Goal: Information Seeking & Learning: Find specific fact

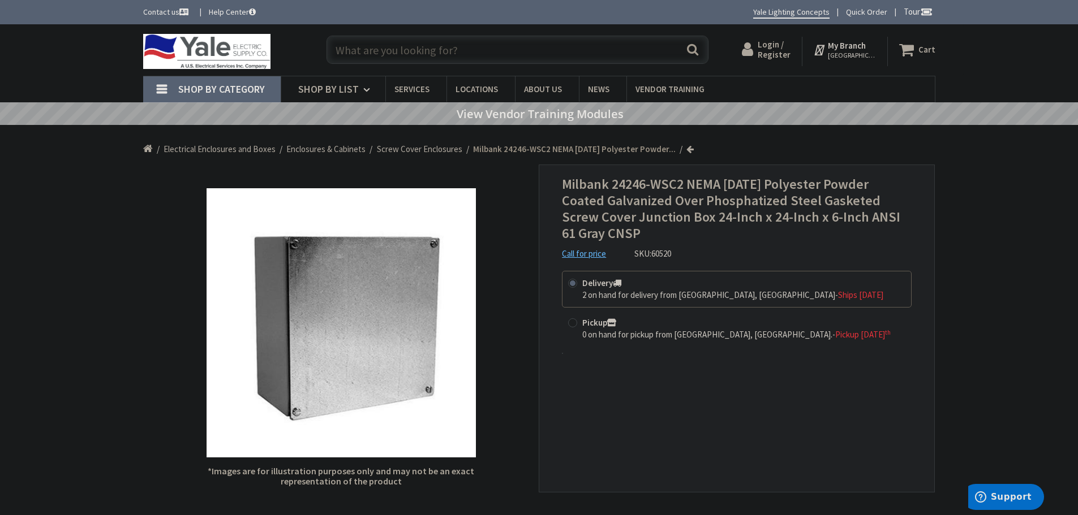
click at [361, 50] on input "text" at bounding box center [517, 50] width 382 height 28
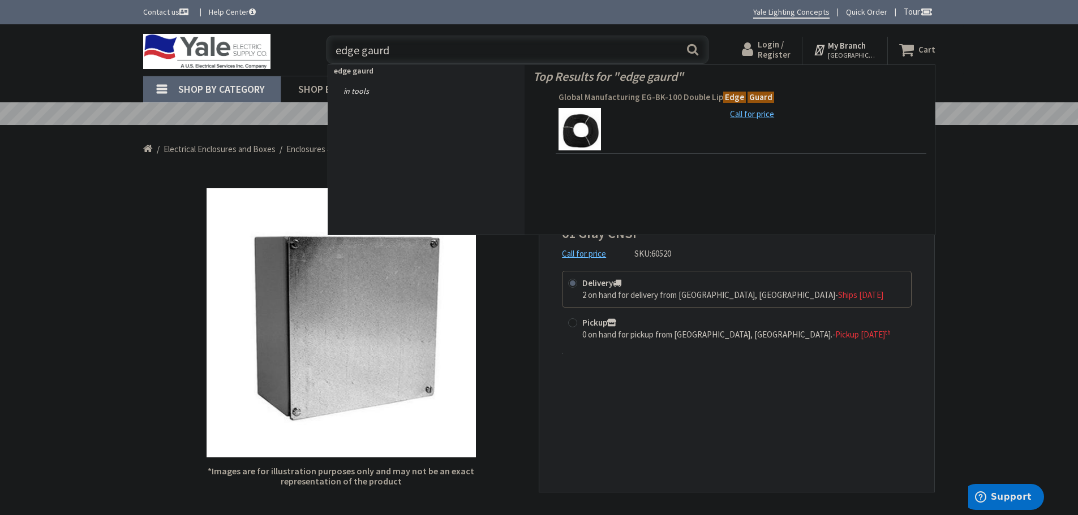
type input "edge gaurd"
click at [665, 95] on span "Global Manufacturing EG-BK-100 Double Lip Edge Guard" at bounding box center [740, 97] width 365 height 11
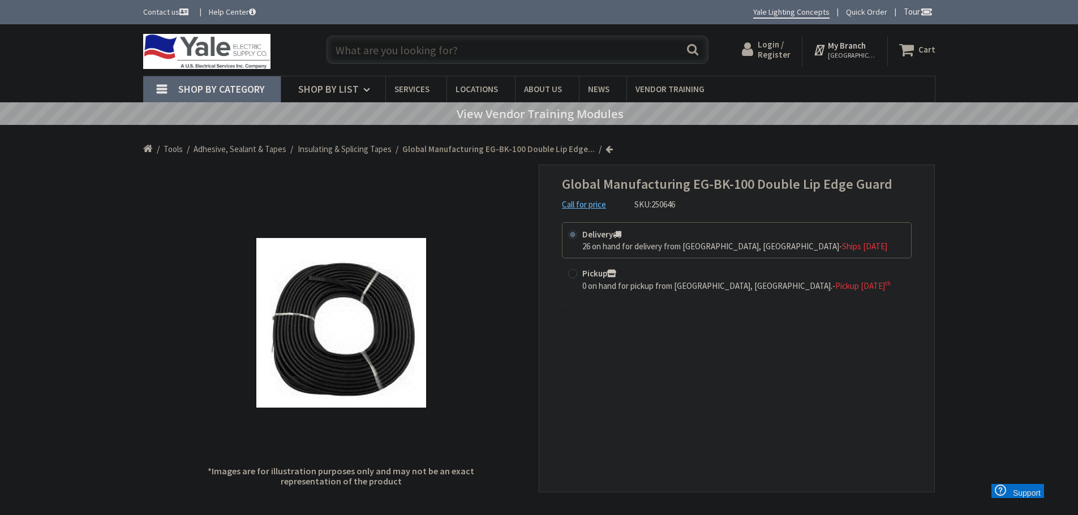
click at [368, 51] on input "text" at bounding box center [517, 50] width 382 height 28
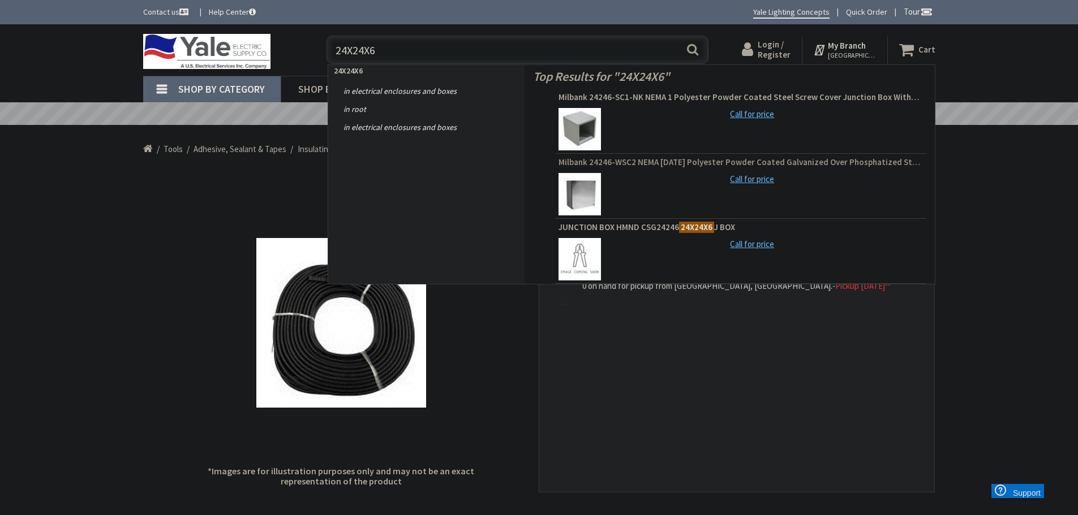
type input "24X24X6"
click at [648, 161] on span "Milbank 24246-WSC2 NEMA [DATE] Polyester Powder Coated Galvanized Over Phosphat…" at bounding box center [740, 162] width 365 height 11
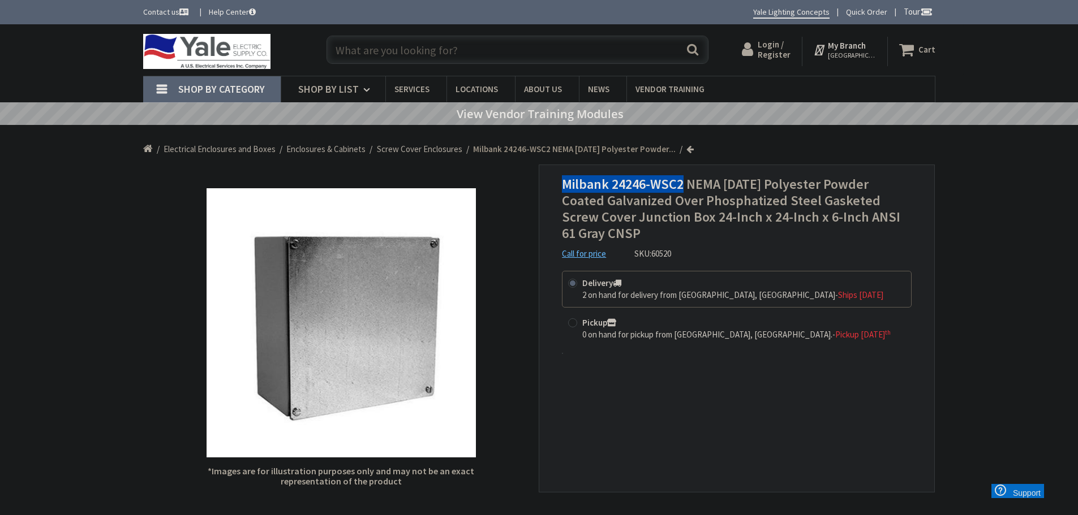
drag, startPoint x: 563, startPoint y: 183, endPoint x: 683, endPoint y: 188, distance: 120.0
click at [683, 188] on span "Milbank 24246-WSC2 NEMA [DATE] Polyester Powder Coated Galvanized Over Phosphat…" at bounding box center [731, 208] width 338 height 66
copy span "Milbank 24246-WSC2"
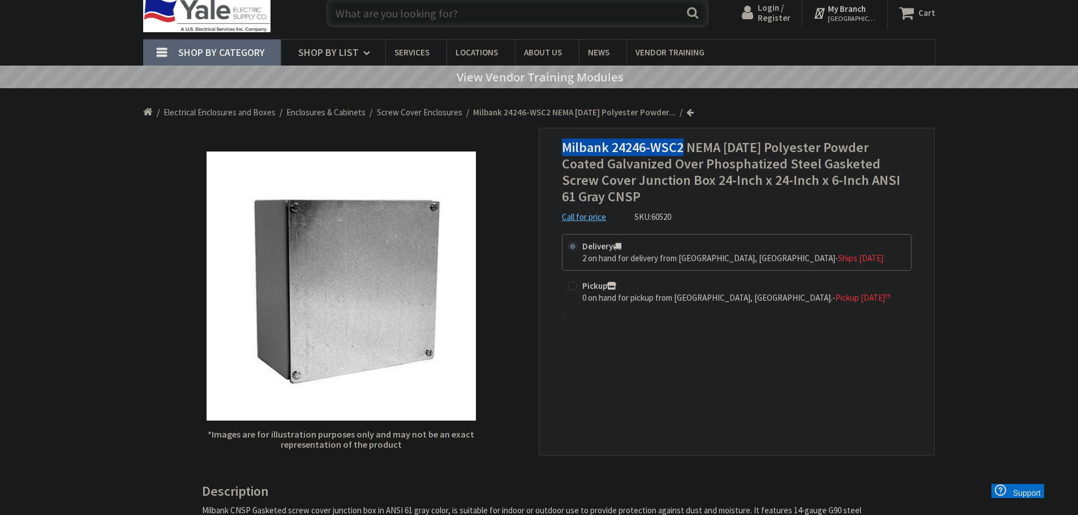
scroll to position [57, 0]
